Goal: Information Seeking & Learning: Learn about a topic

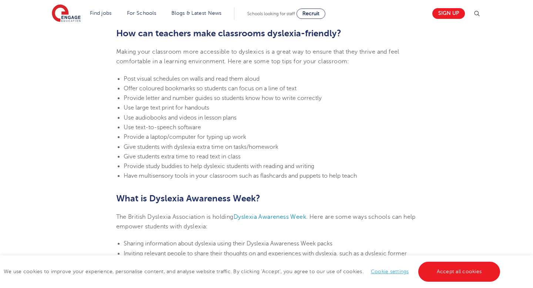
scroll to position [1604, 0]
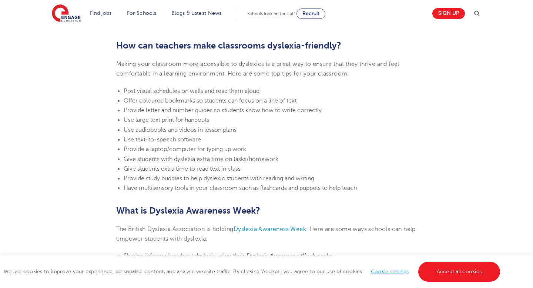
click at [281, 129] on li "Use audiobooks and videos in lesson plans" at bounding box center [270, 130] width 293 height 10
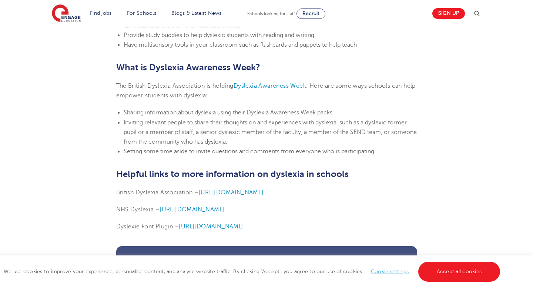
scroll to position [1776, 0]
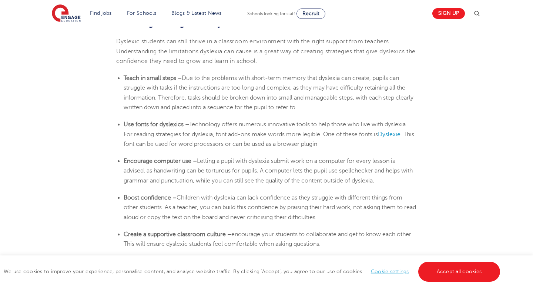
scroll to position [1020, 0]
